Goal: Task Accomplishment & Management: Manage account settings

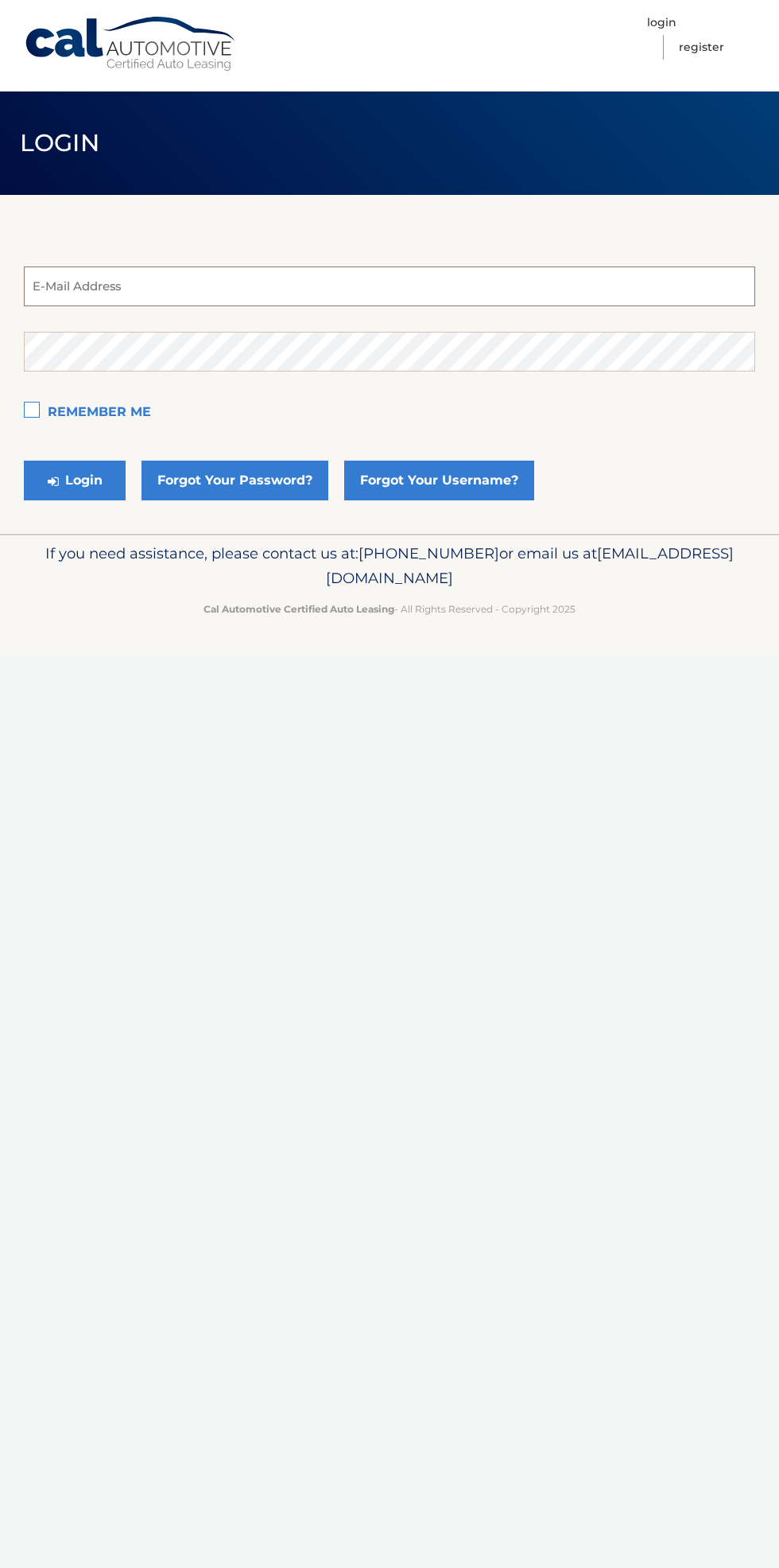
click at [91, 290] on input "email" at bounding box center [390, 286] width 732 height 40
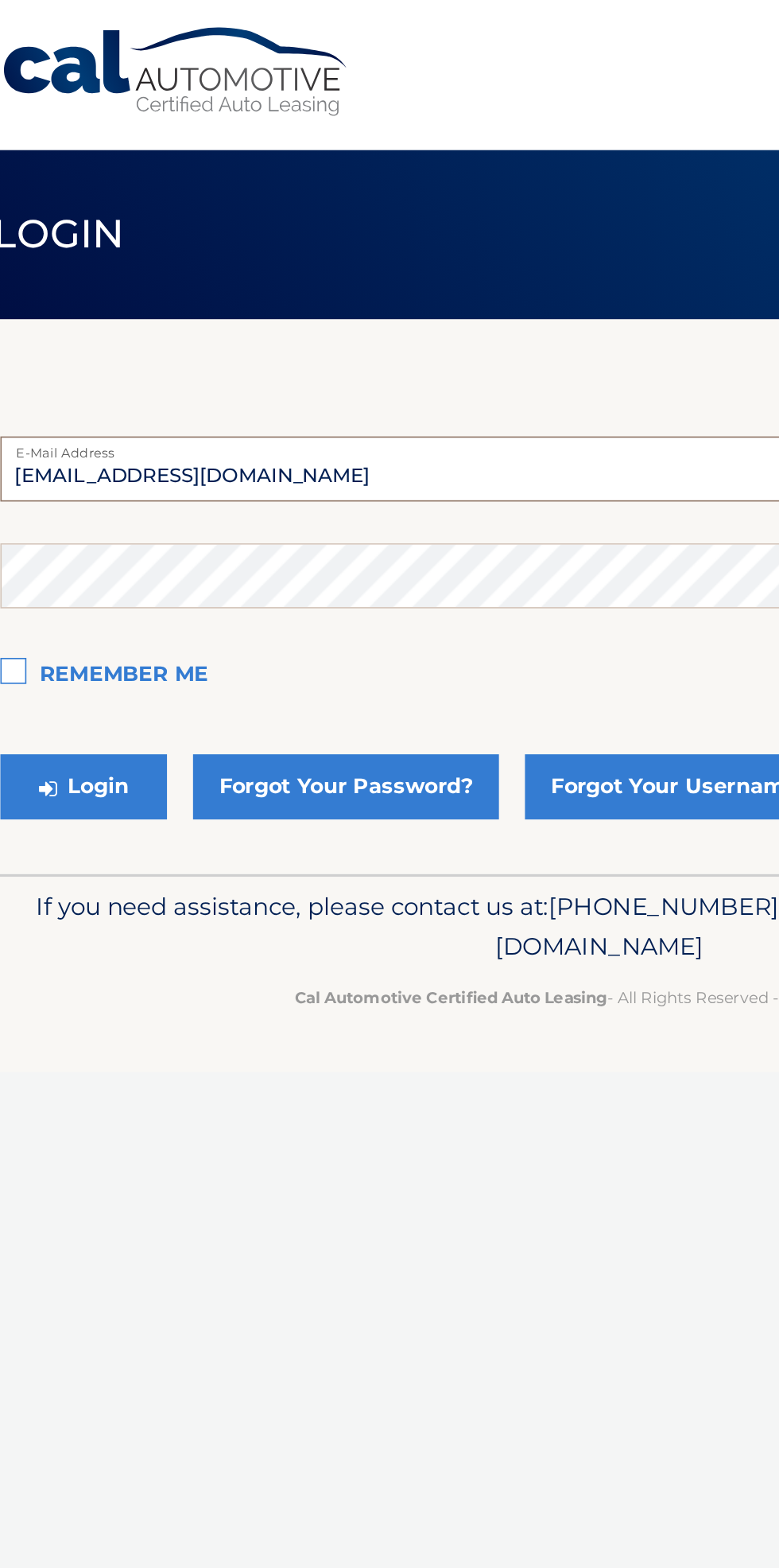
type input "asorhaindo1@gmail.com"
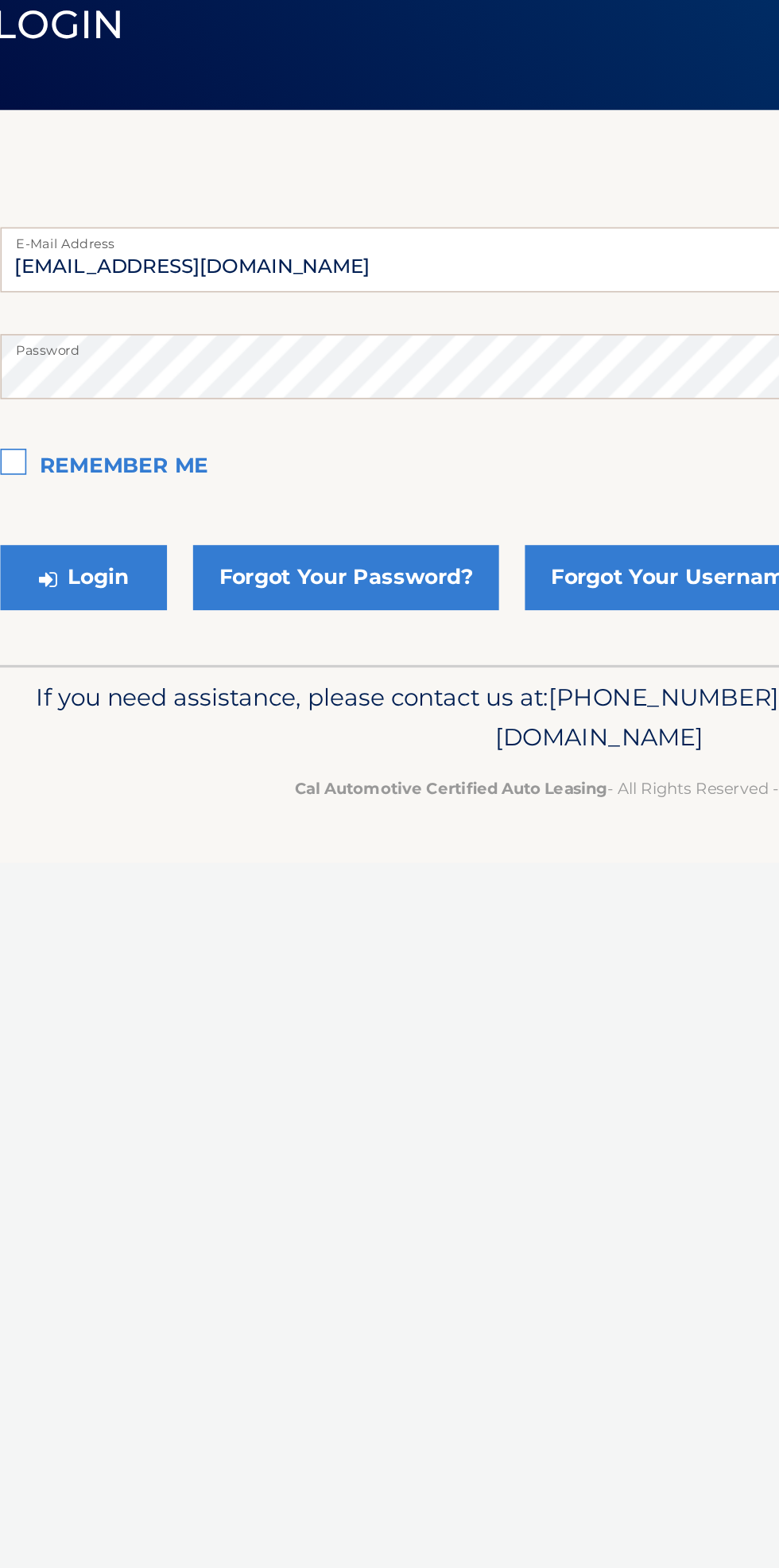
click at [99, 415] on label "Remember Me" at bounding box center [390, 413] width 732 height 32
click at [0, 0] on input "Remember Me" at bounding box center [0, 0] width 0 height 0
click at [38, 413] on label "Remember Me" at bounding box center [390, 413] width 732 height 32
click at [0, 0] on input "Remember Me" at bounding box center [0, 0] width 0 height 0
click at [83, 493] on button "Login" at bounding box center [74, 481] width 101 height 40
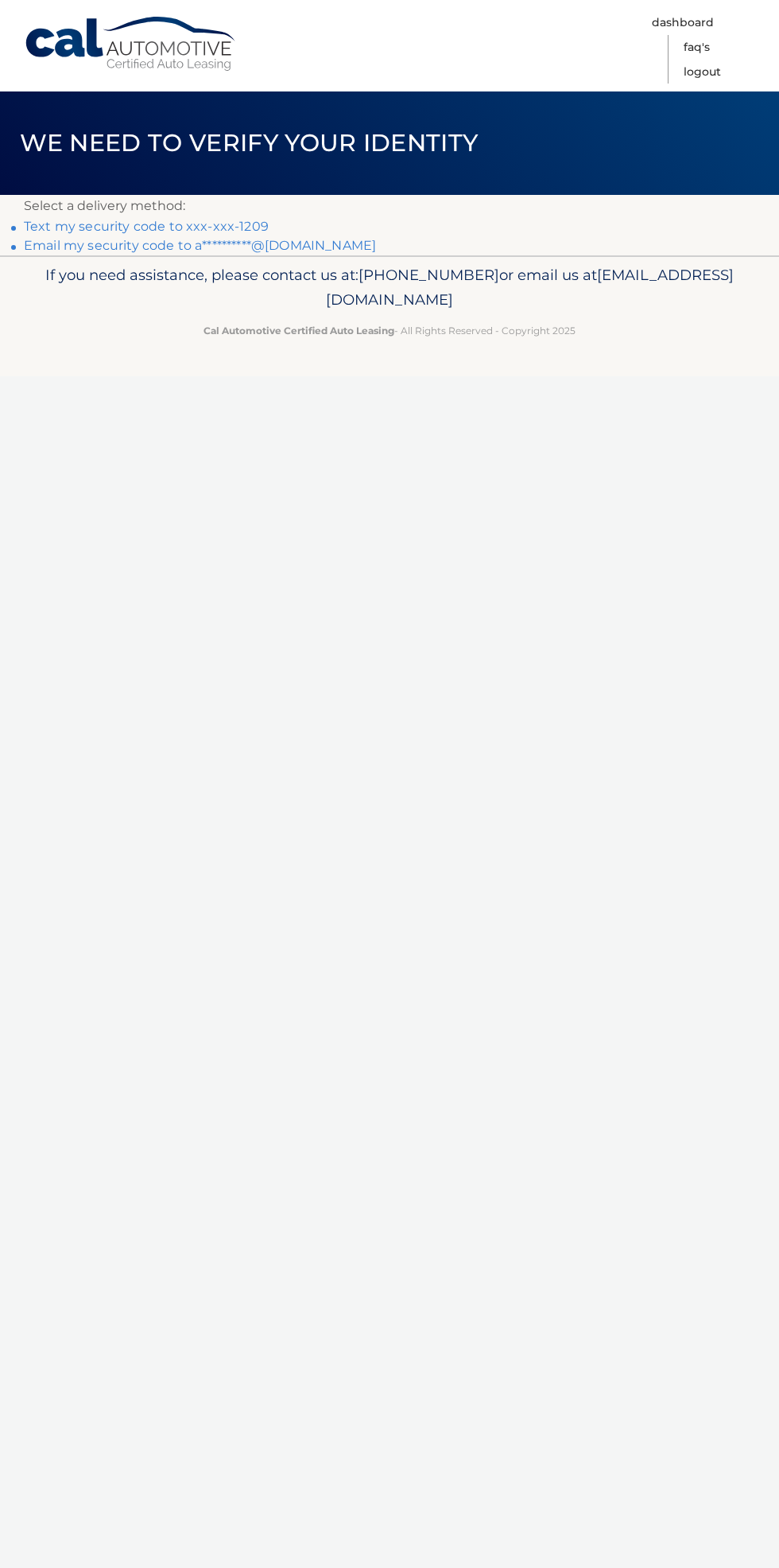
click at [61, 242] on link "**********" at bounding box center [200, 246] width 353 height 15
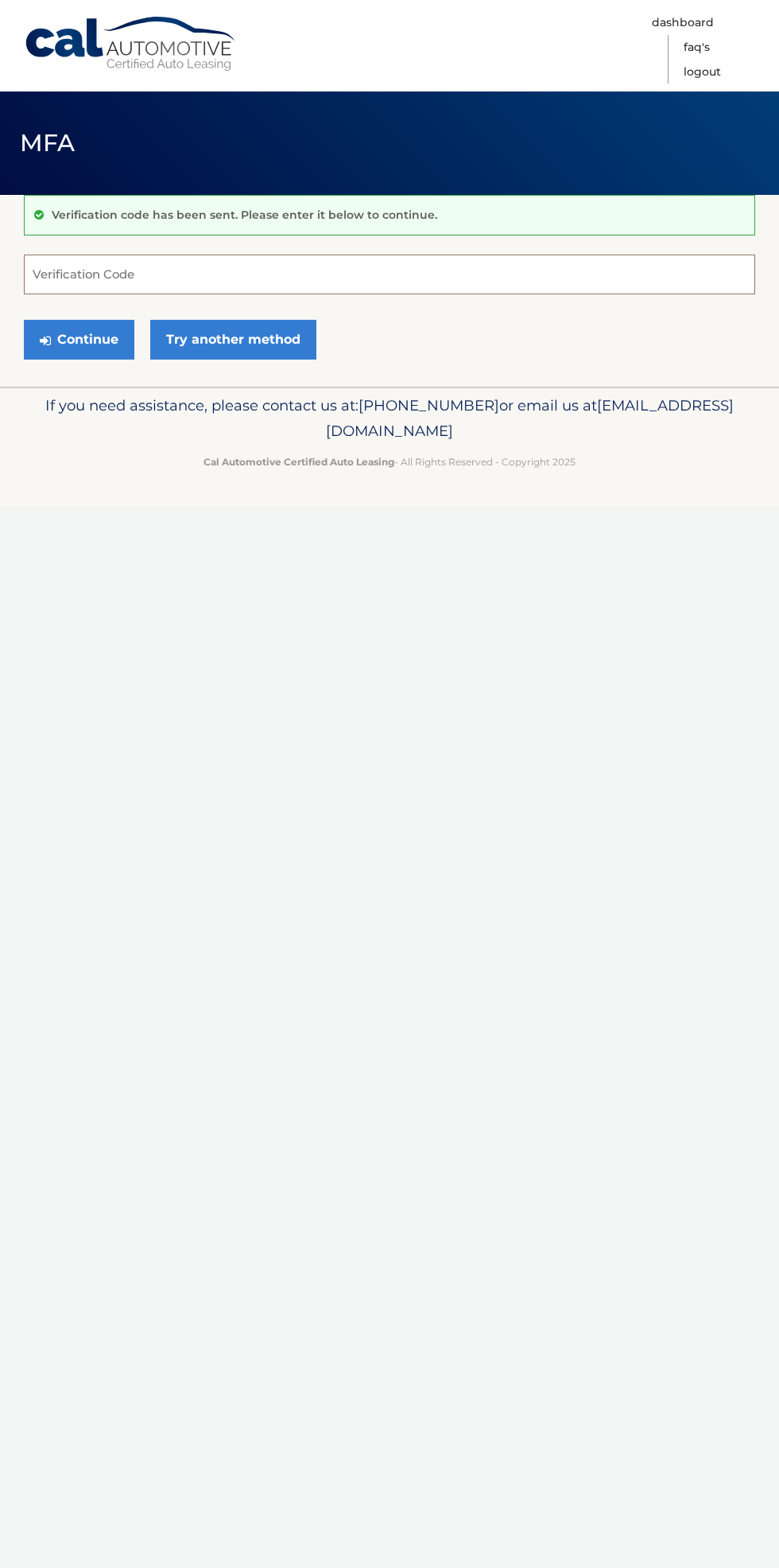
click at [101, 277] on input "Verification Code" at bounding box center [390, 275] width 732 height 40
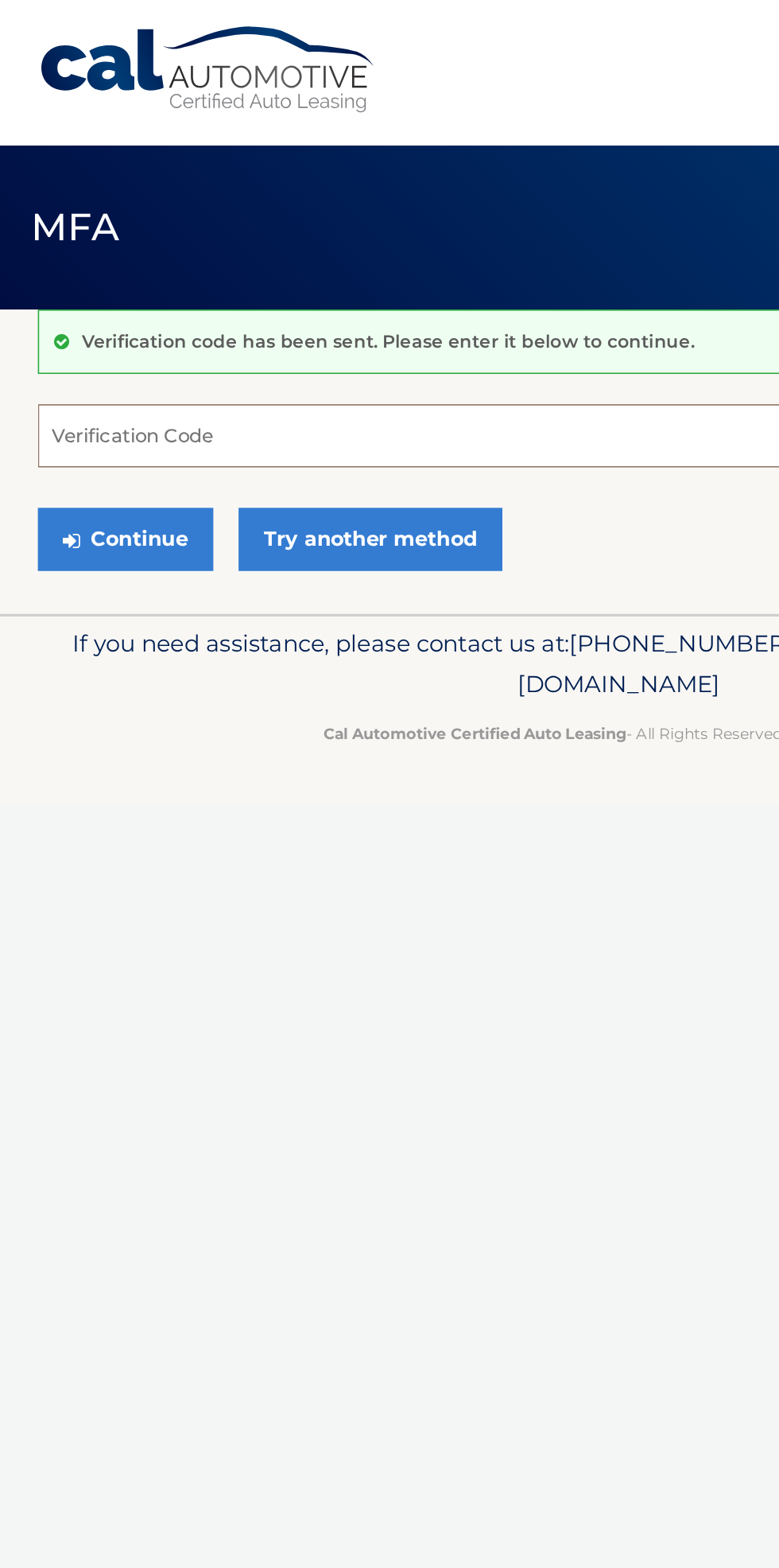
click at [72, 280] on input "Verification Code" at bounding box center [390, 275] width 732 height 40
click at [97, 293] on input "Verification Code" at bounding box center [390, 275] width 732 height 40
type input "564627"
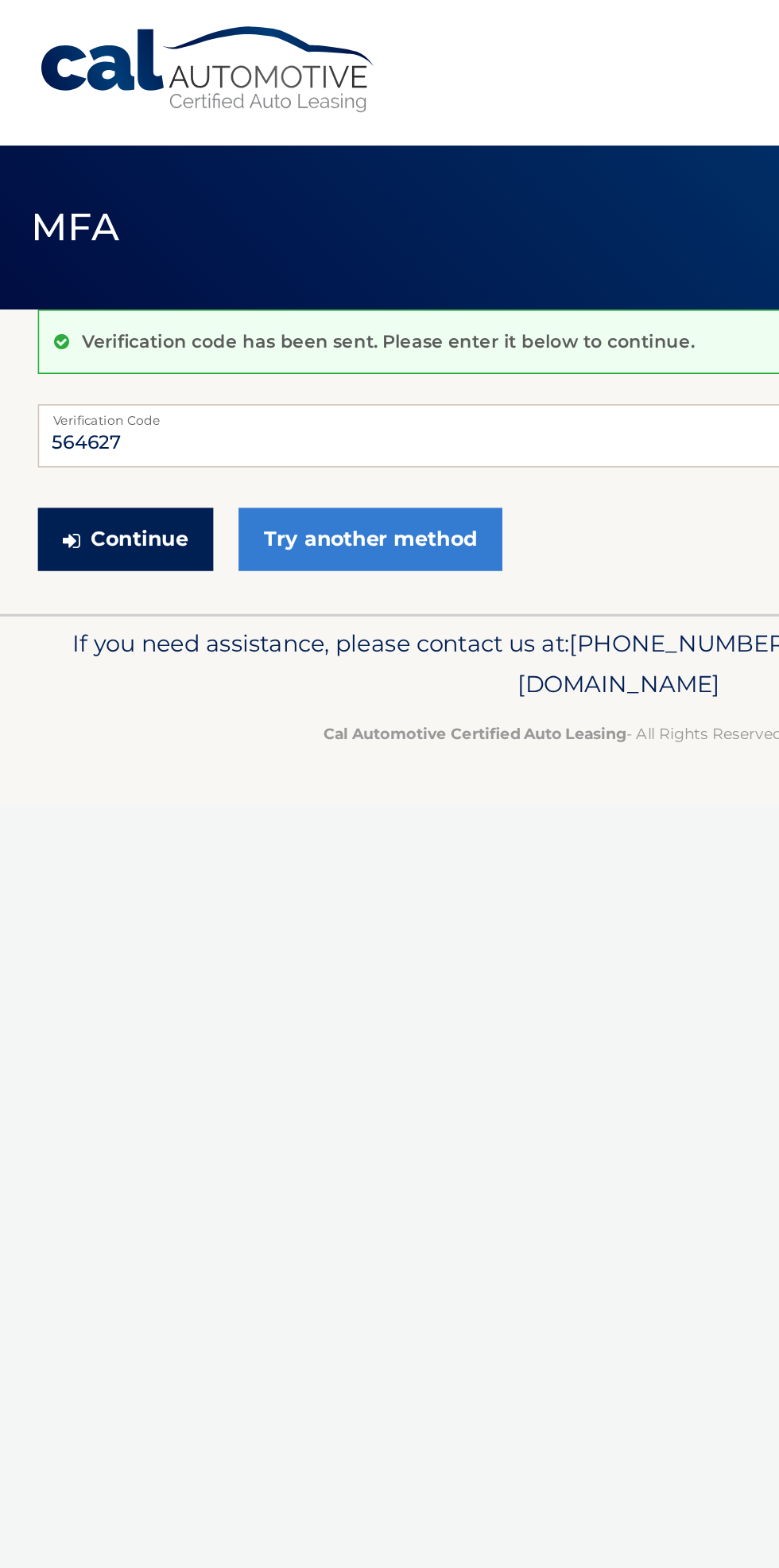
click at [75, 349] on button "Continue" at bounding box center [79, 339] width 111 height 40
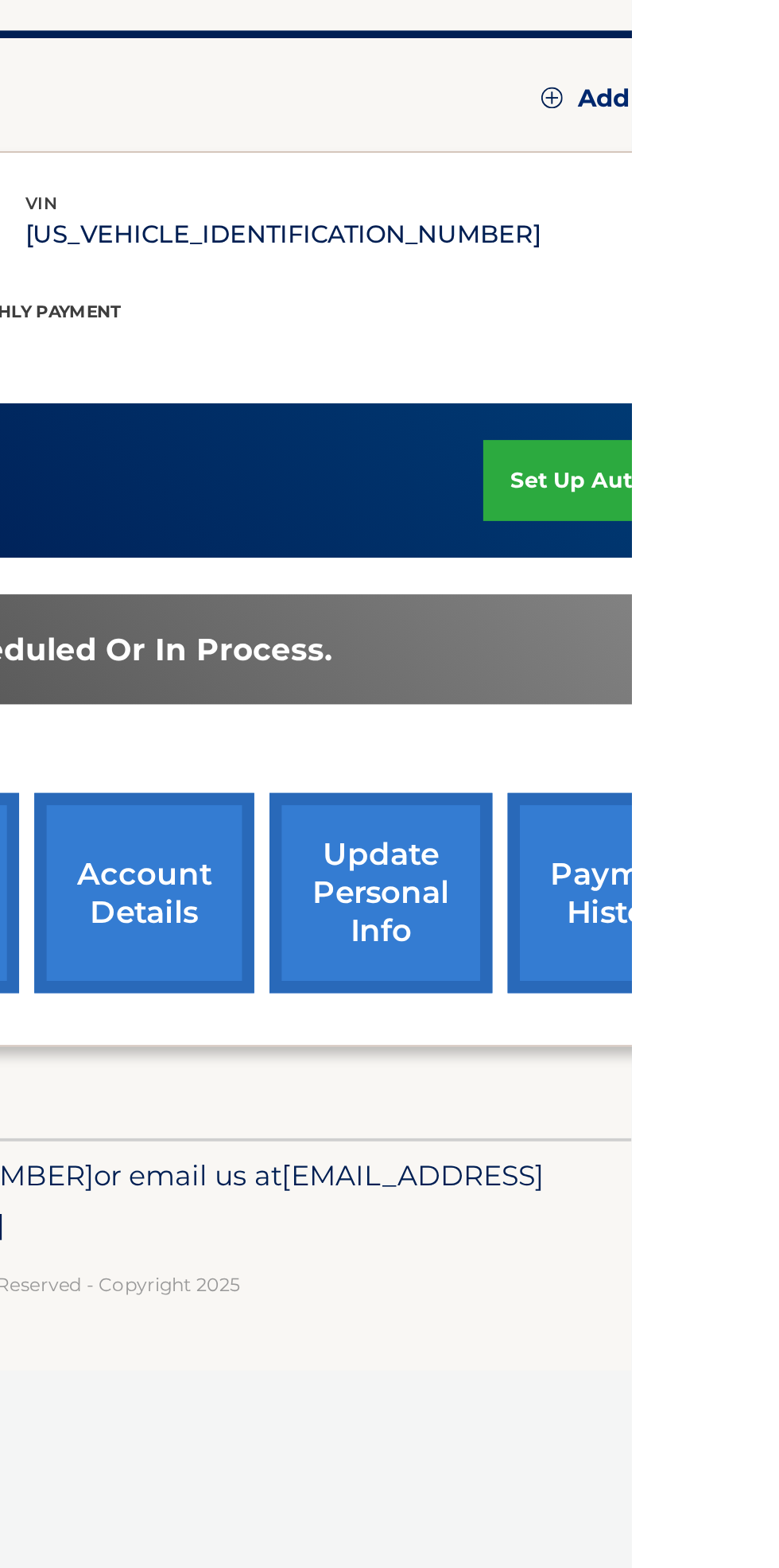
click at [779, 720] on link "payment history" at bounding box center [774, 716] width 119 height 104
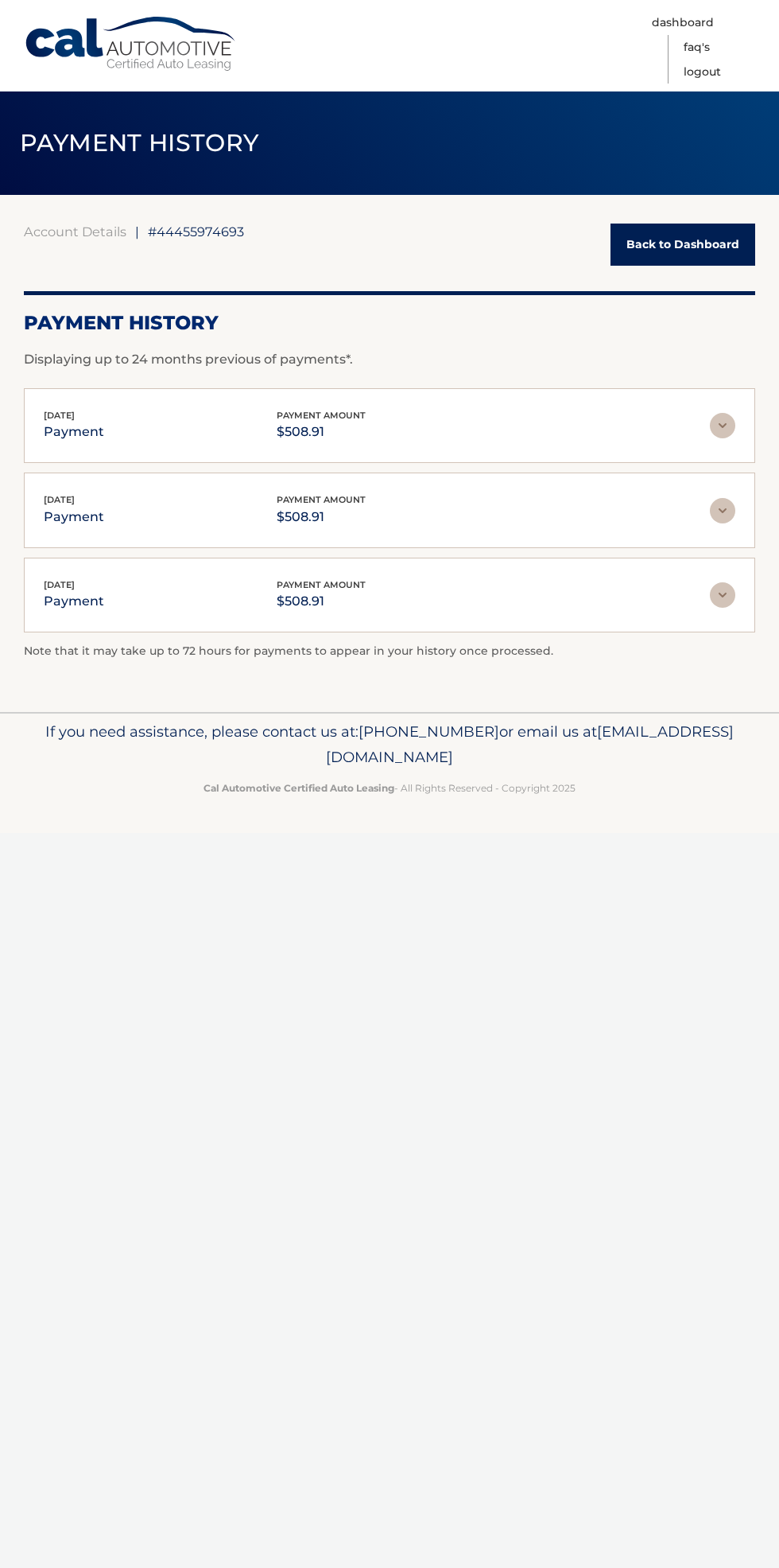
click at [700, 245] on link "Back to Dashboard" at bounding box center [683, 245] width 145 height 42
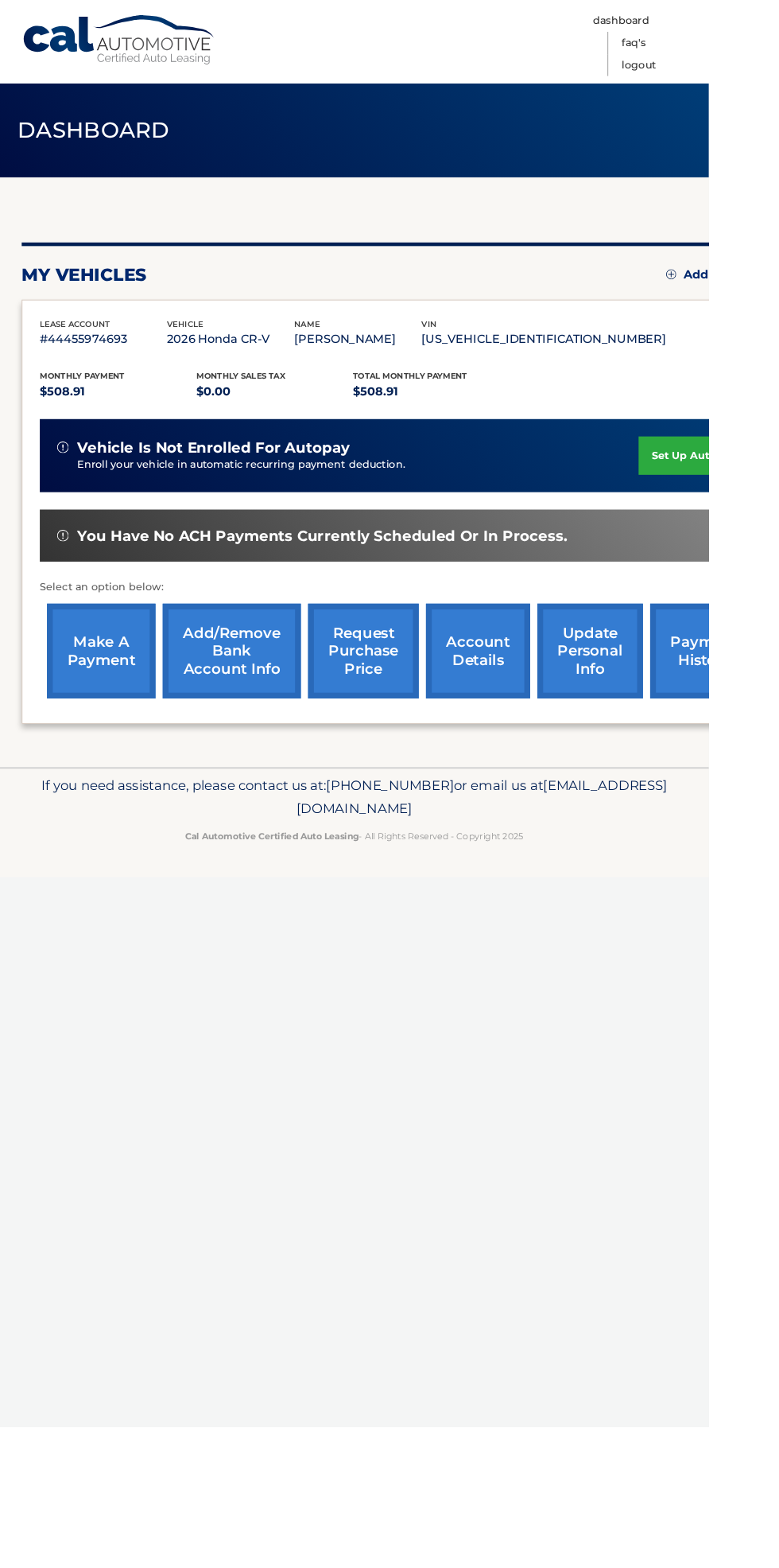
click at [544, 710] on link "account details" at bounding box center [525, 716] width 115 height 104
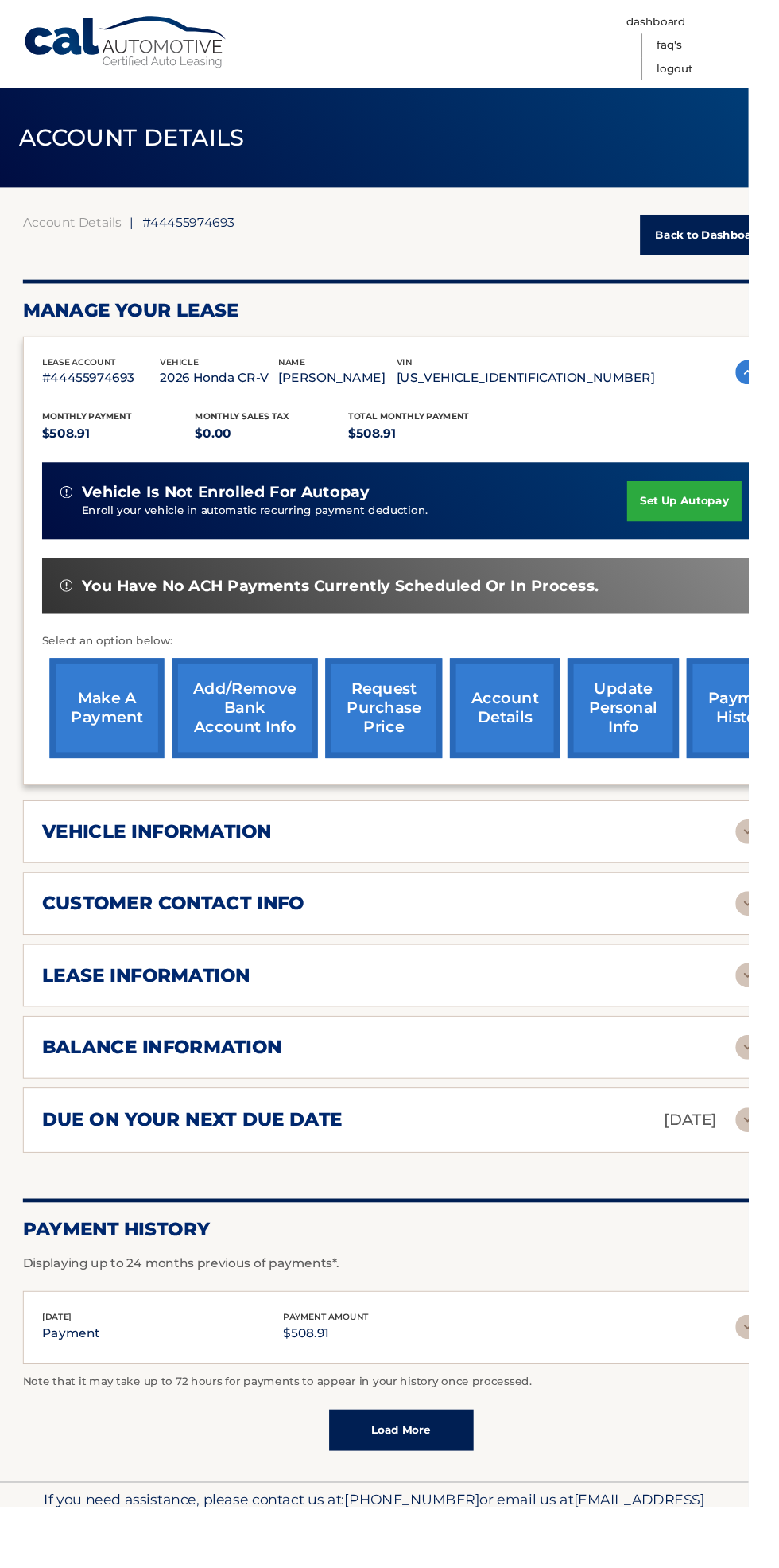
click at [779, 1159] on img at bounding box center [778, 1165] width 26 height 26
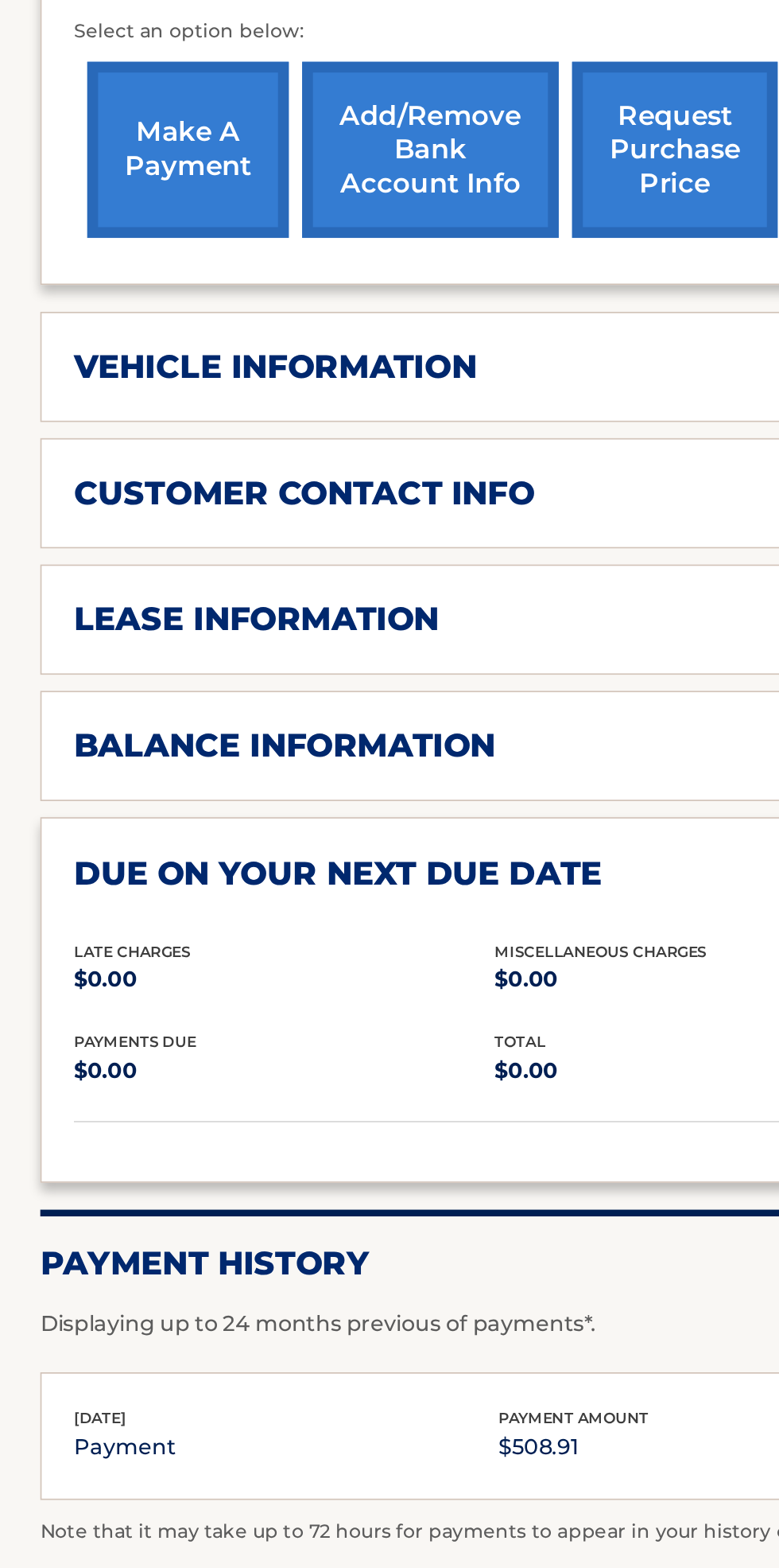
scroll to position [138, 0]
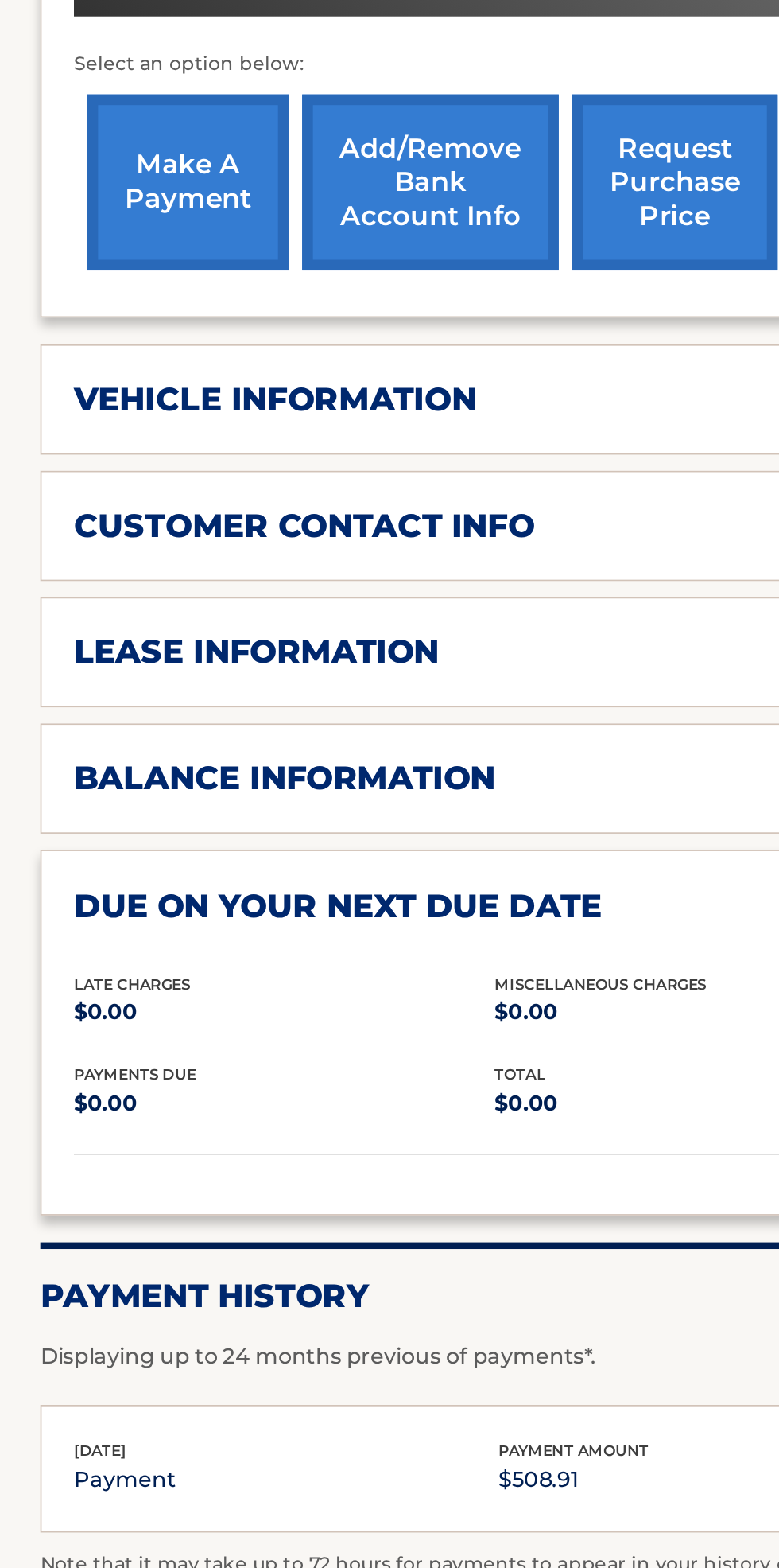
click at [295, 948] on div "balance information" at bounding box center [405, 951] width 722 height 24
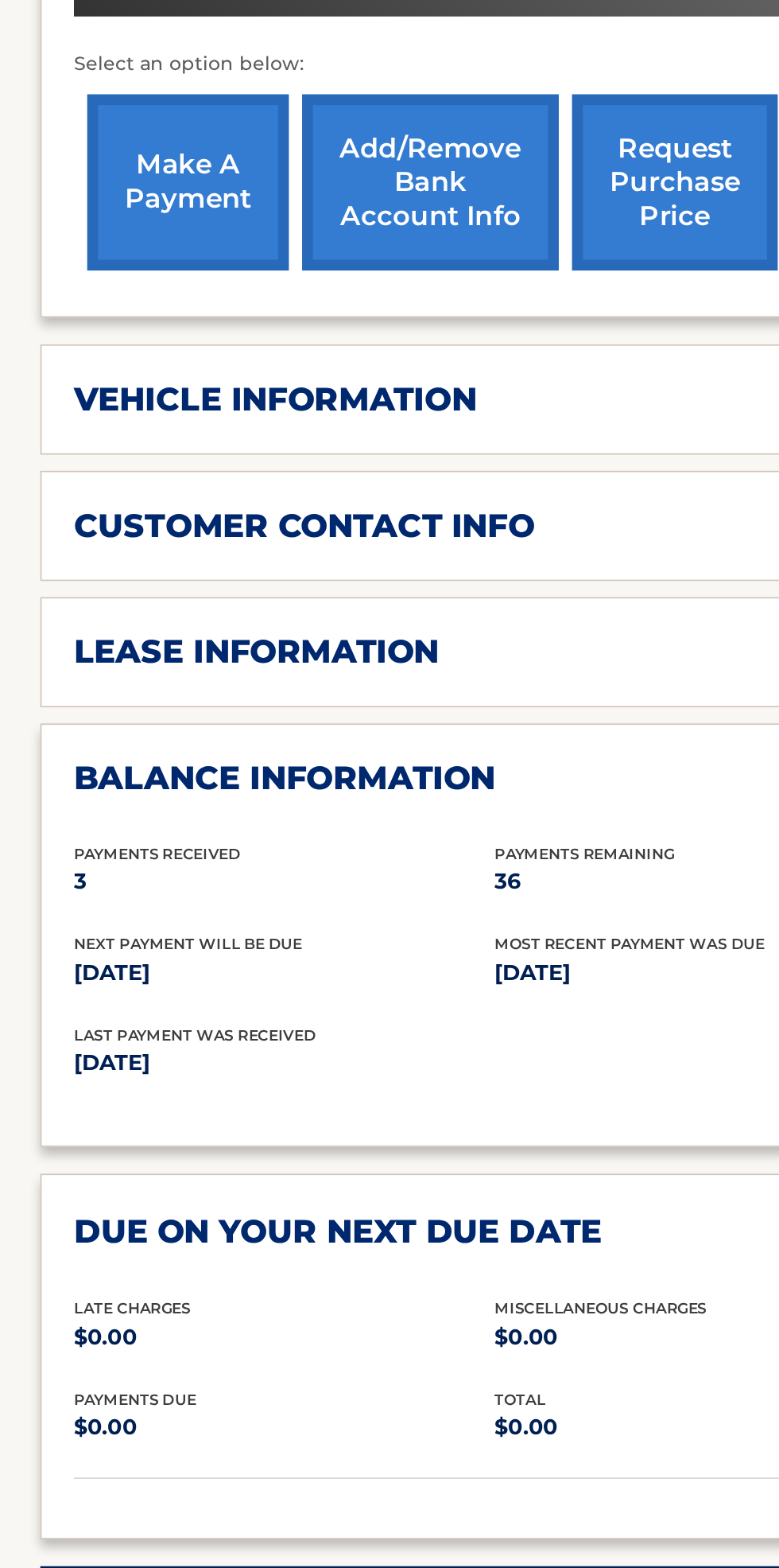
click at [258, 870] on h2 "lease information" at bounding box center [152, 876] width 216 height 24
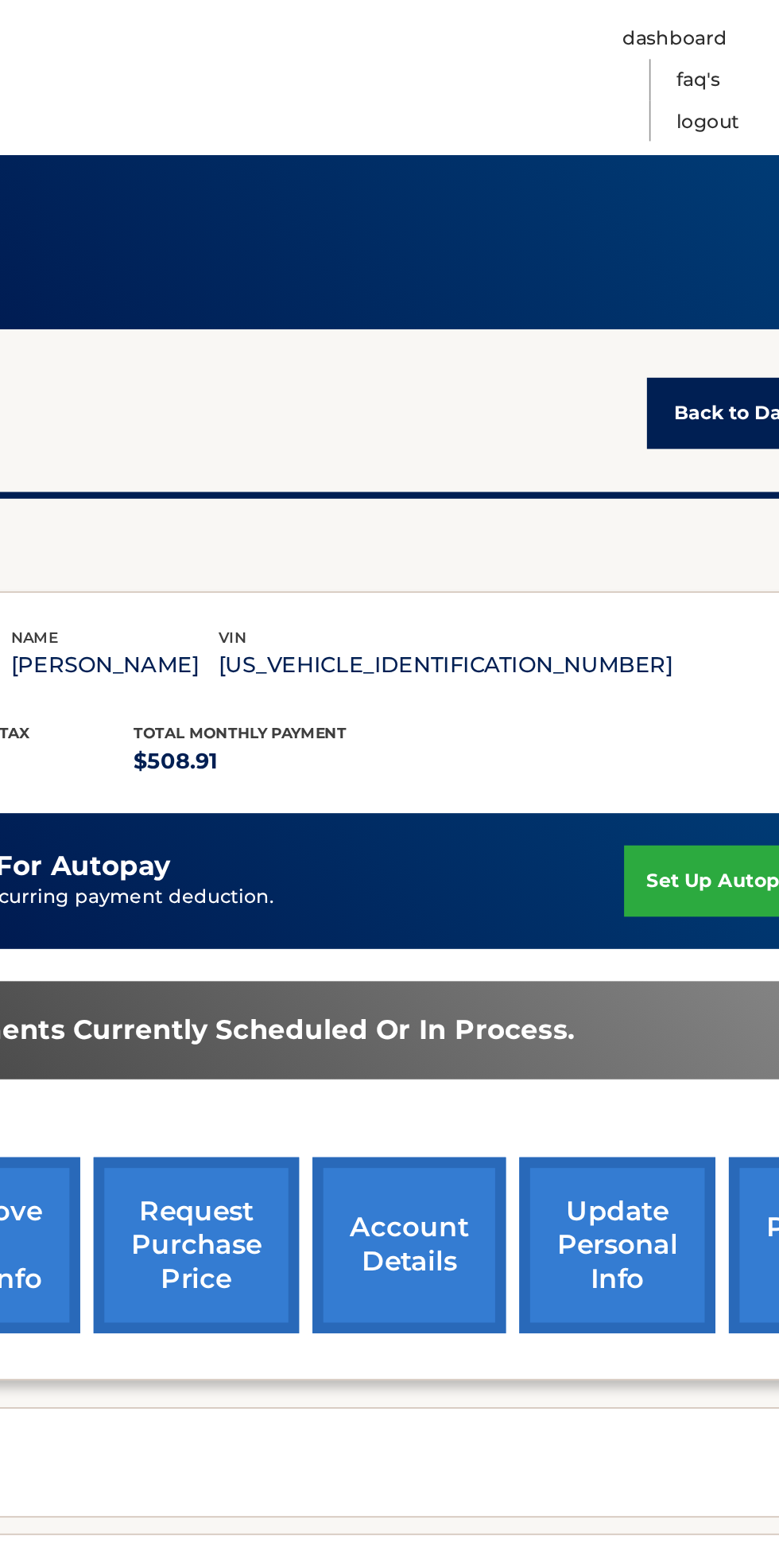
scroll to position [0, 0]
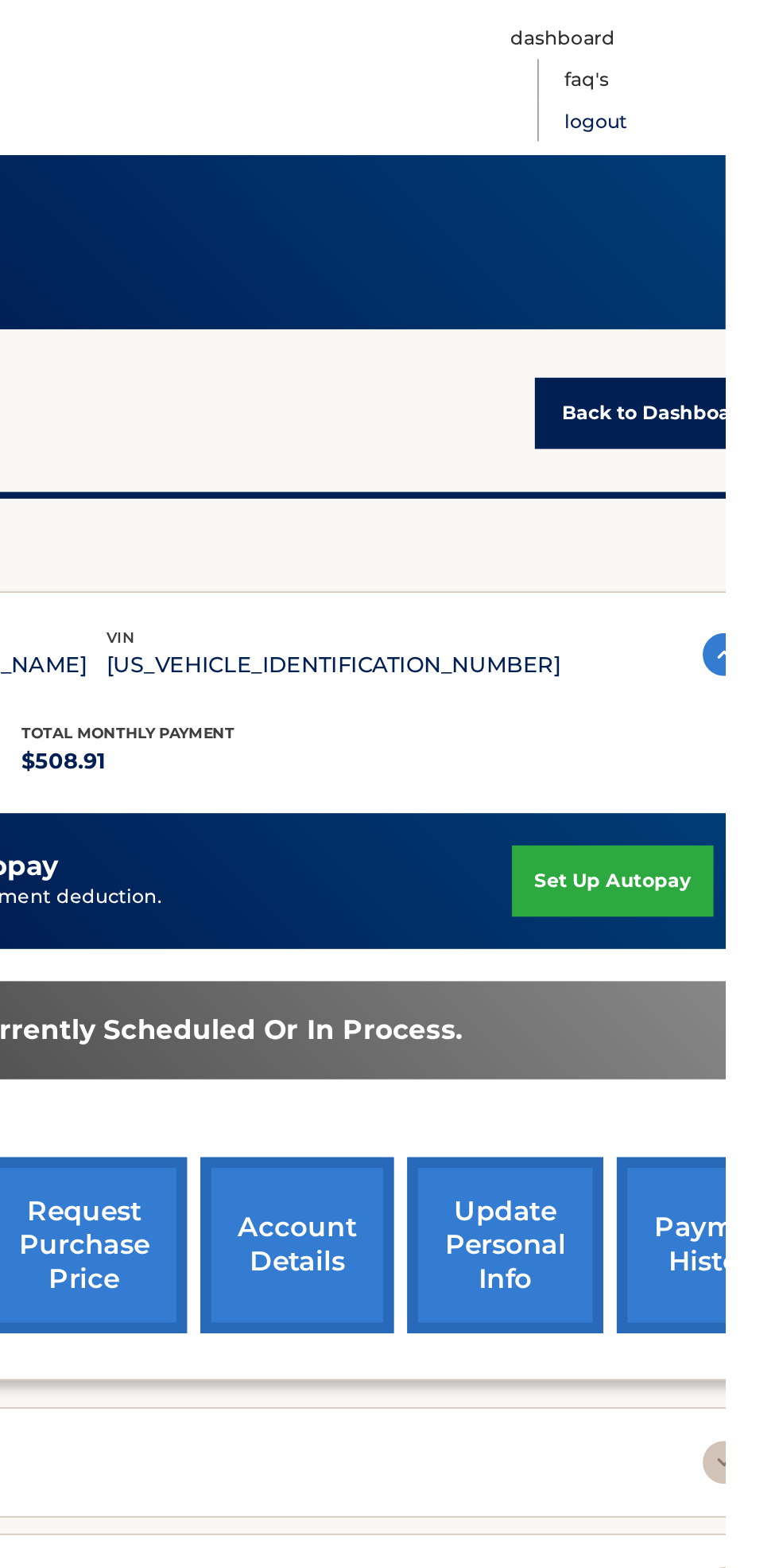
click at [721, 82] on link "Logout" at bounding box center [702, 72] width 37 height 25
